Goal: Check status: Check status

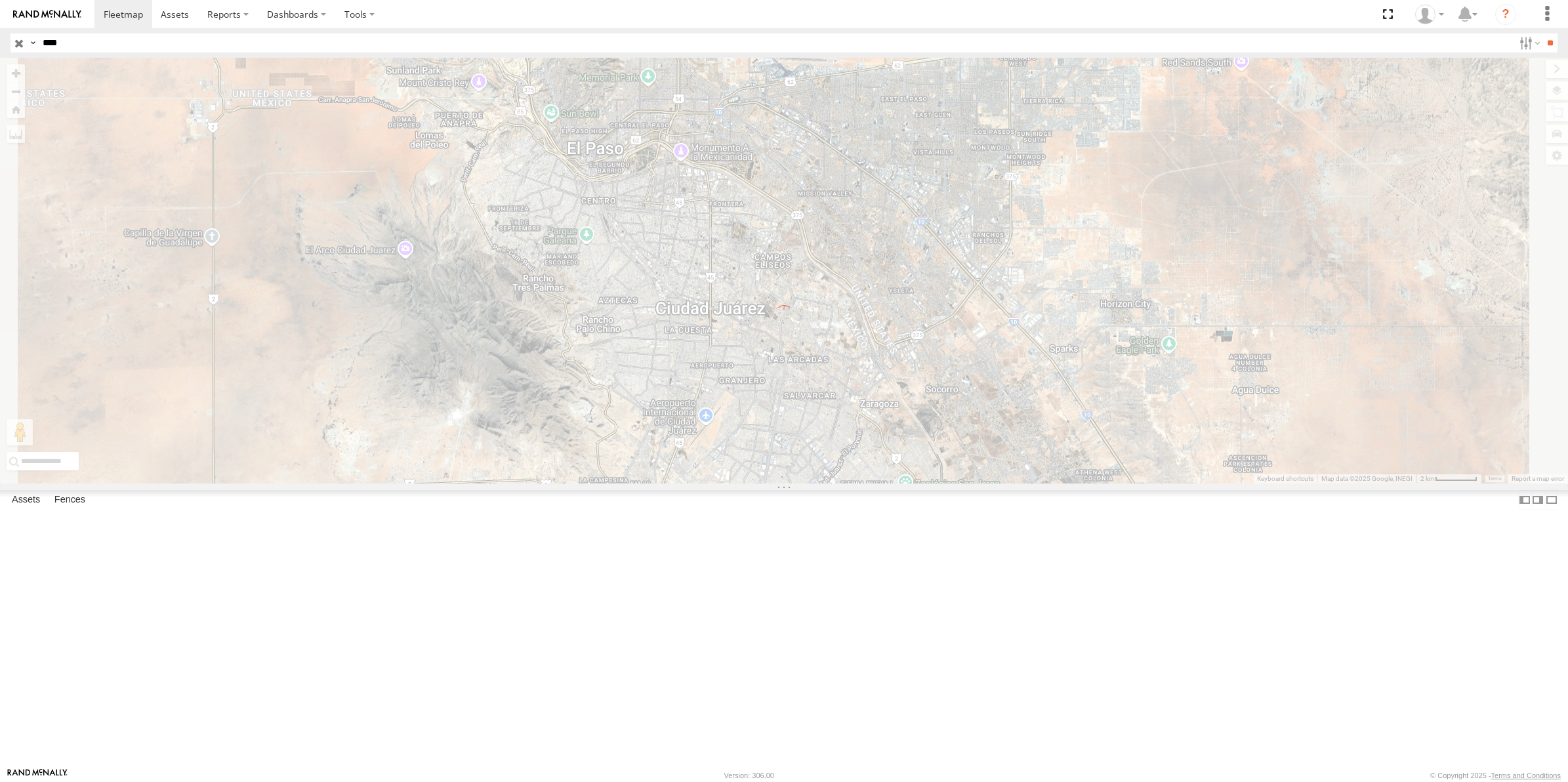
select select "**********"
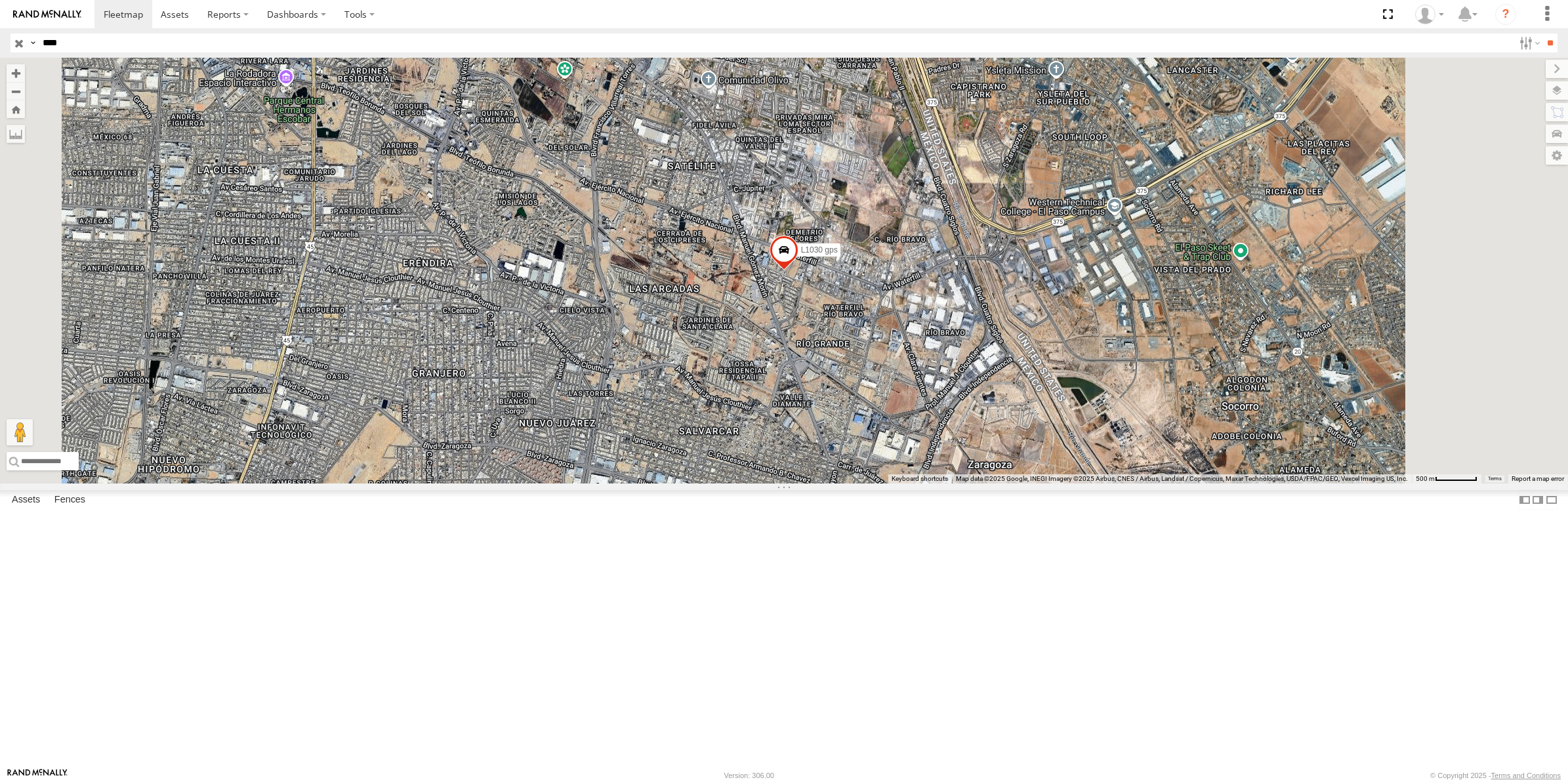
click at [0, 0] on div "L1030 gps" at bounding box center [0, 0] width 0 height 0
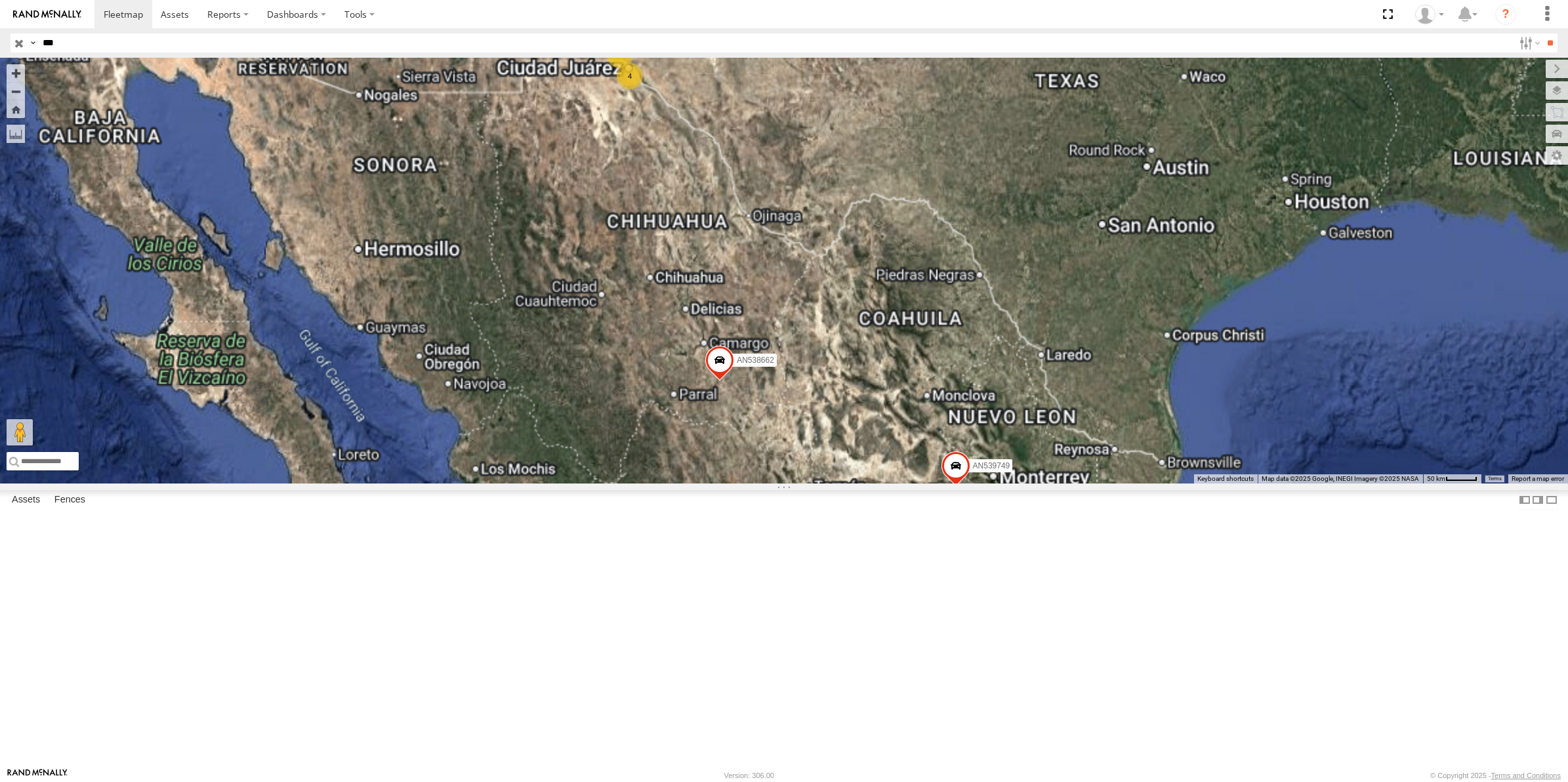
click at [0, 0] on div "265 FLEXTRANSFER" at bounding box center [0, 0] width 0 height 0
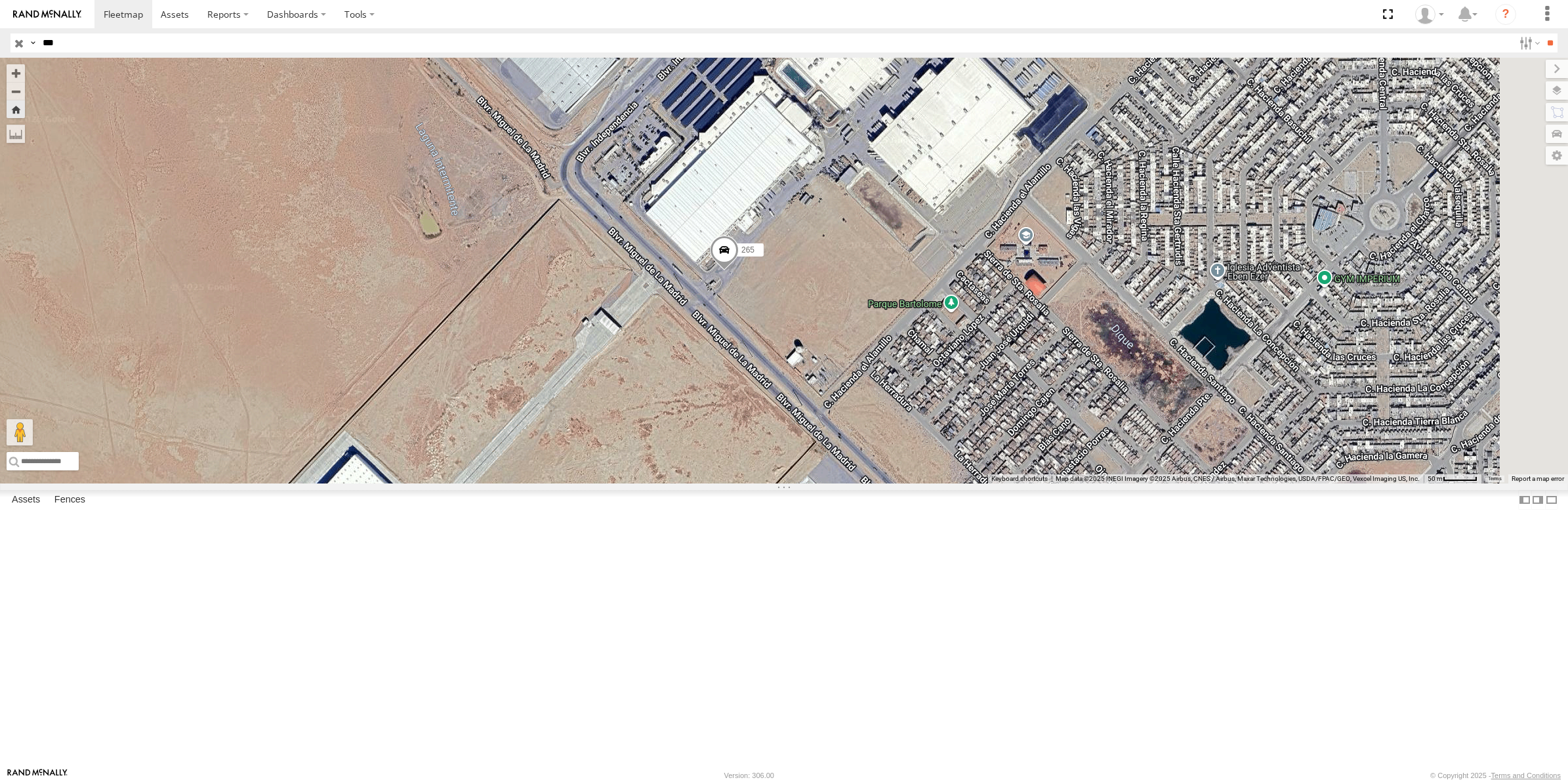
click at [775, 341] on div "265" at bounding box center [784, 270] width 1568 height 426
